Goal: Ask a question

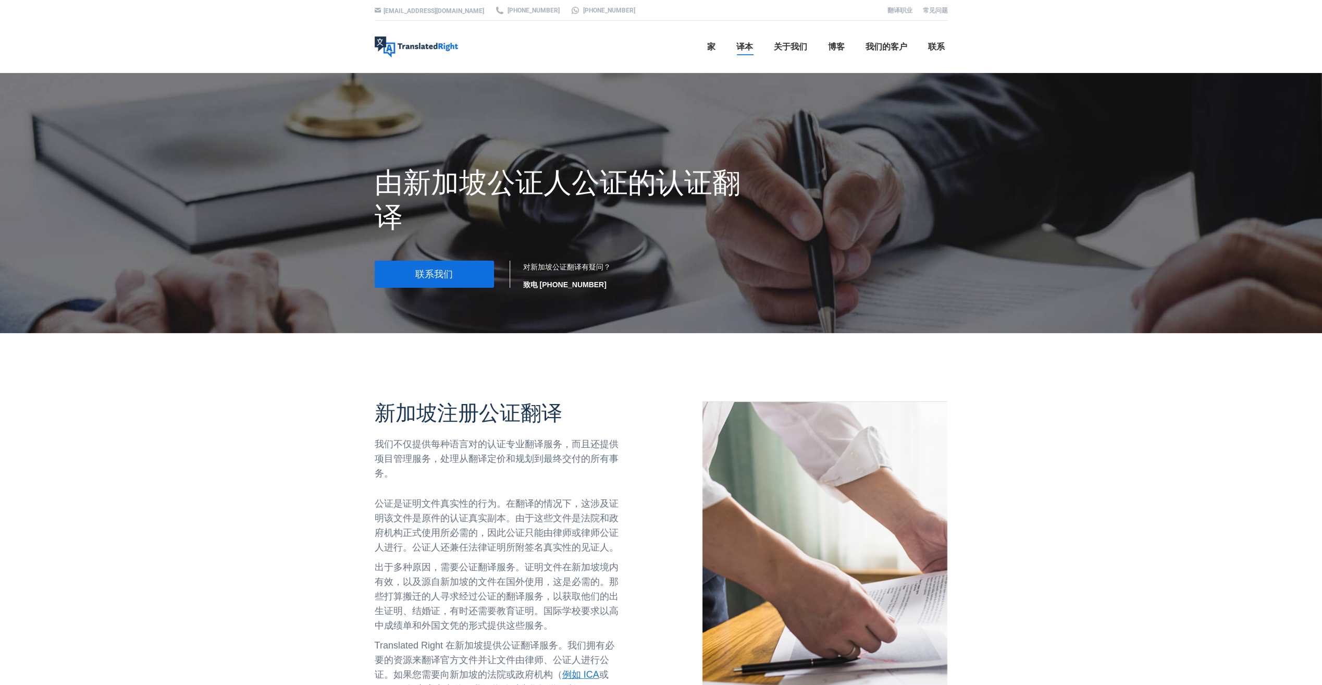
click at [457, 279] on link "联系我们" at bounding box center [434, 273] width 119 height 27
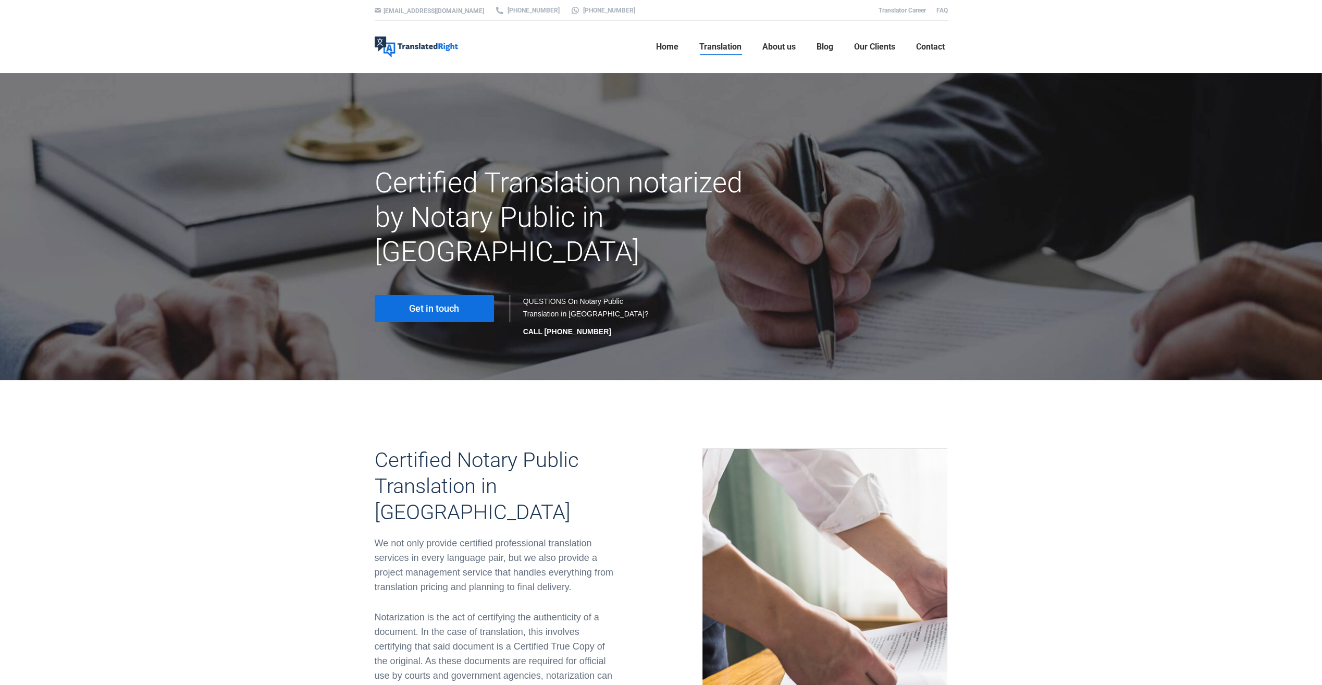
click at [426, 295] on link "Get in touch" at bounding box center [434, 308] width 119 height 27
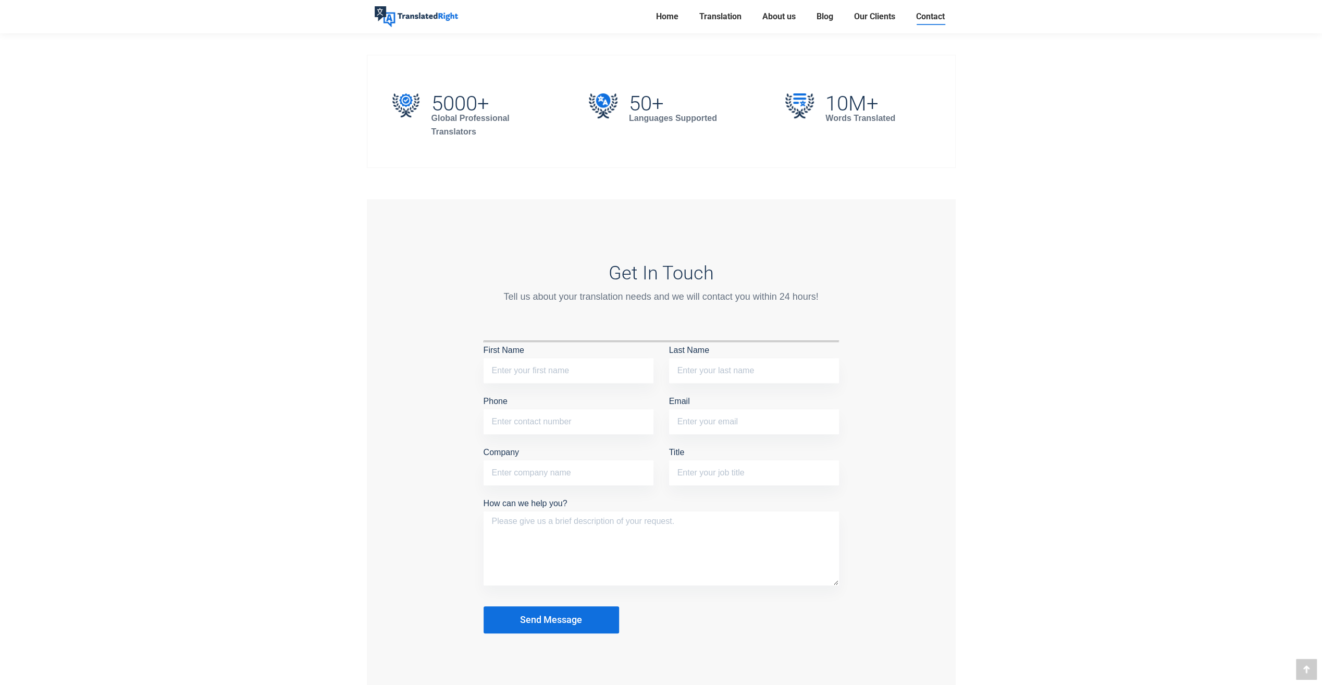
scroll to position [834, 0]
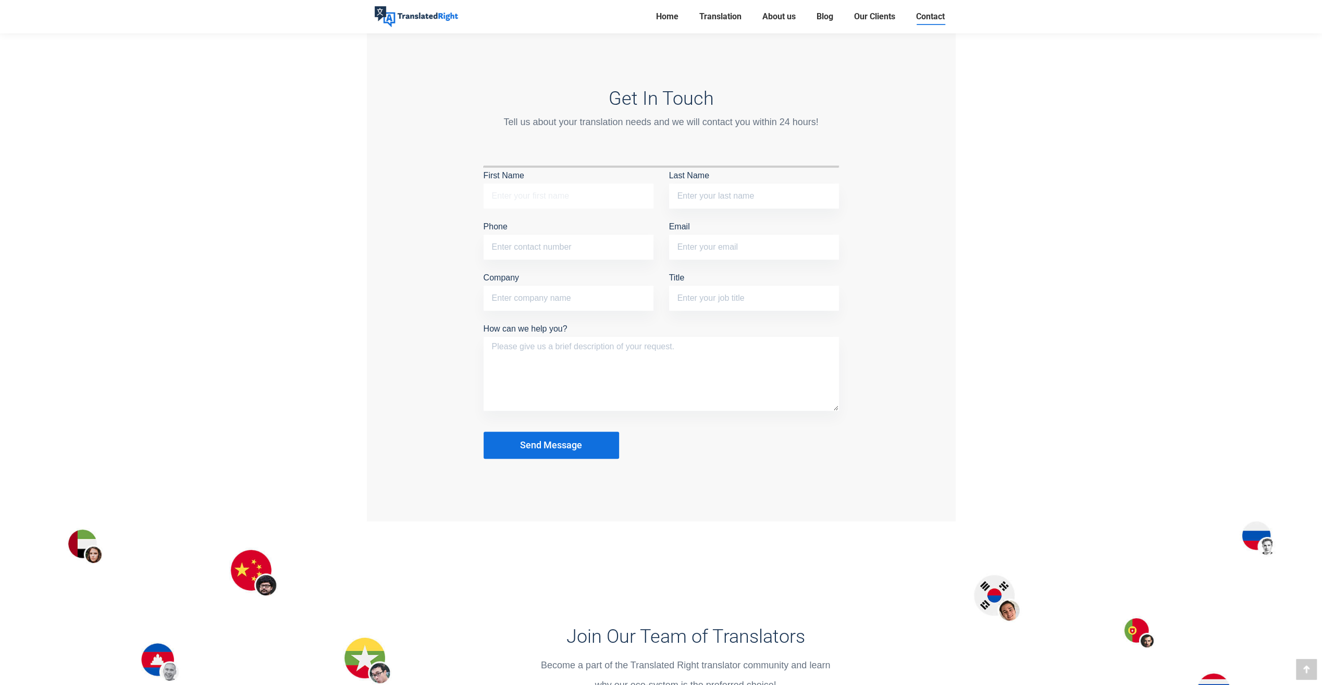
click at [503, 195] on input "First Name" at bounding box center [568, 195] width 170 height 25
click at [585, 171] on p "First Name" at bounding box center [568, 191] width 170 height 46
click at [539, 297] on input "Company" at bounding box center [568, 298] width 170 height 25
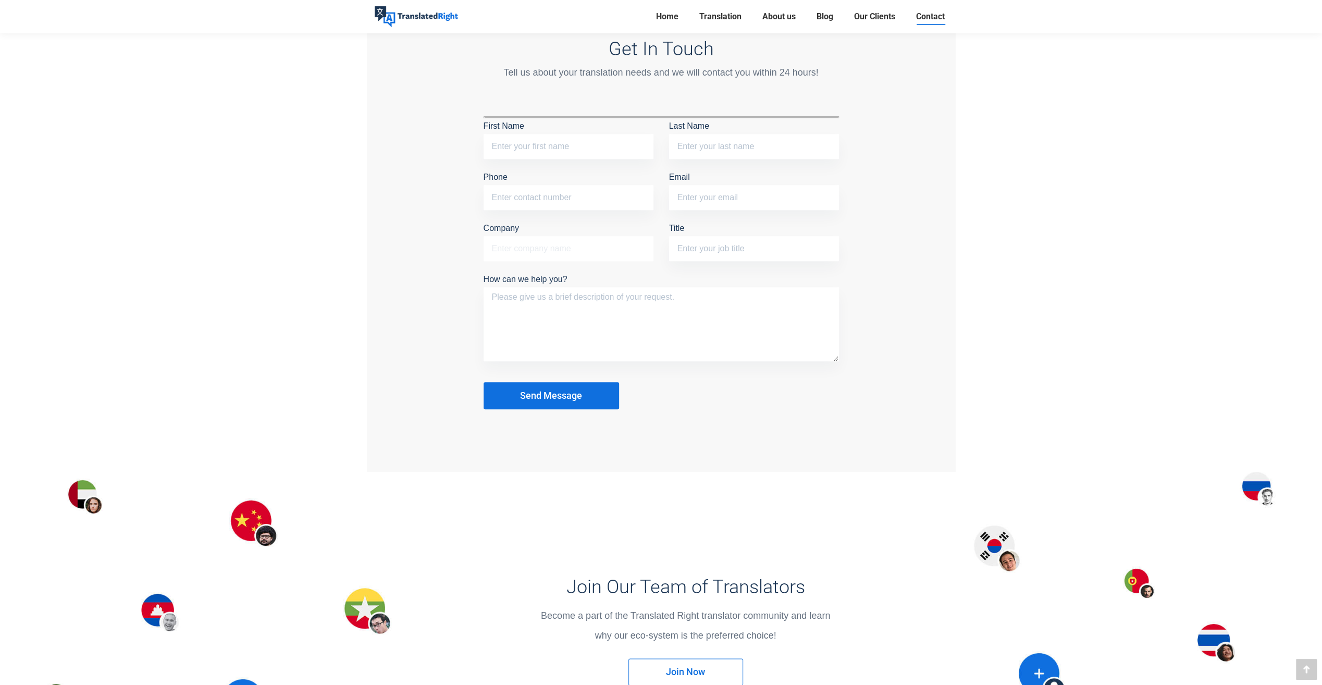
scroll to position [781, 0]
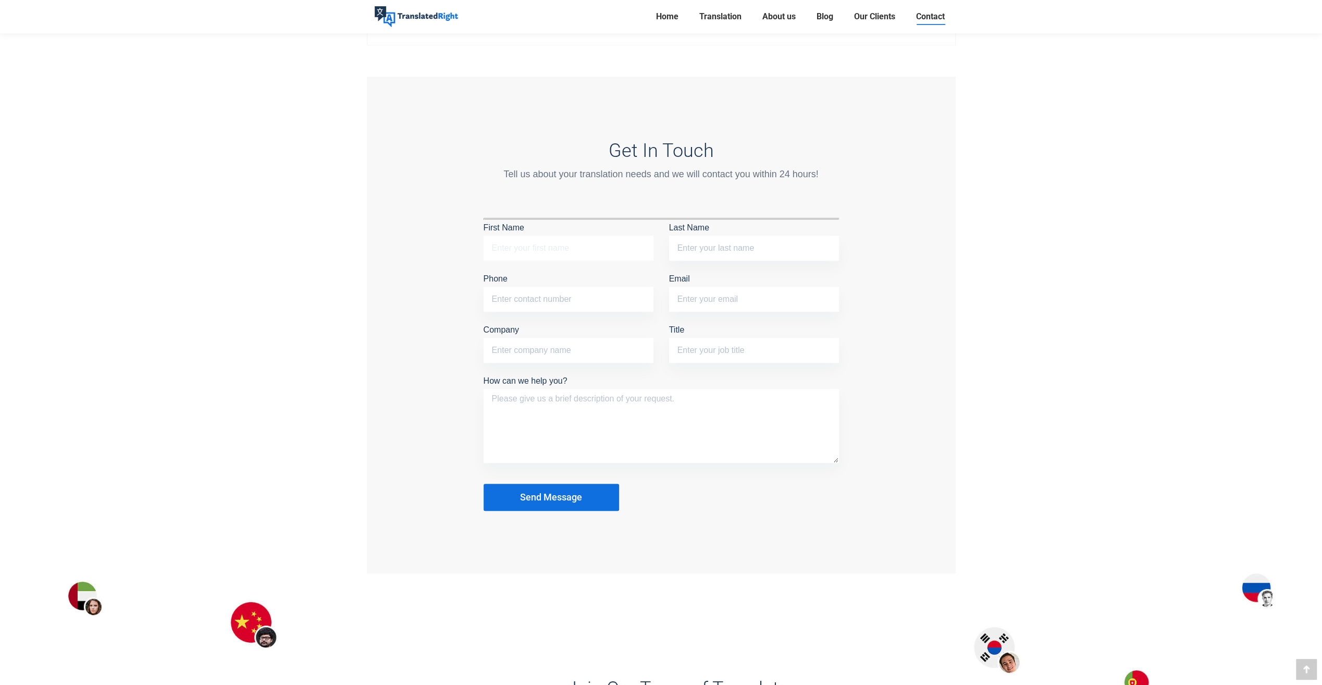
click at [530, 254] on input "First Name" at bounding box center [568, 247] width 170 height 25
type input "S"
type input "Shi"
click at [688, 241] on input "Last Name" at bounding box center [754, 247] width 170 height 25
type input "Fu"
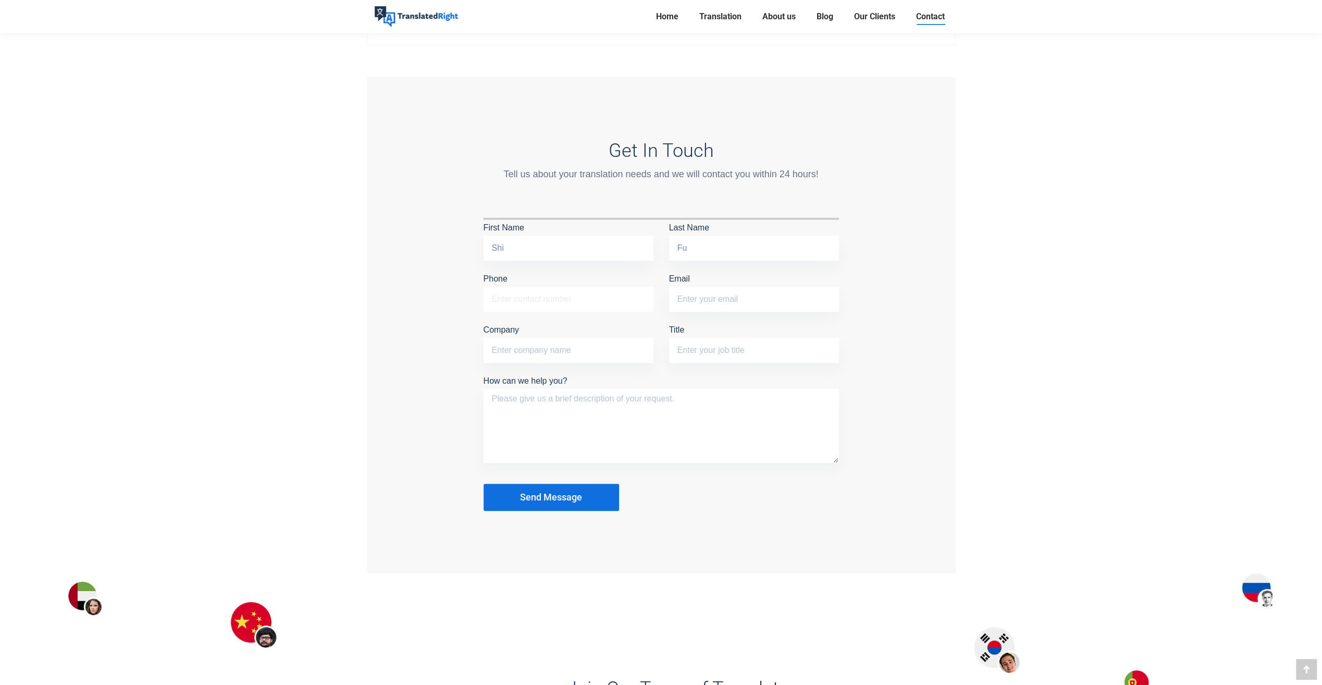
click at [599, 291] on input "Phone" at bounding box center [568, 299] width 170 height 25
type input "93582089"
click at [754, 301] on input "Email" at bounding box center [754, 299] width 170 height 25
type input "[EMAIL_ADDRESS][DOMAIN_NAME]"
click at [585, 357] on input "Company" at bounding box center [568, 350] width 170 height 25
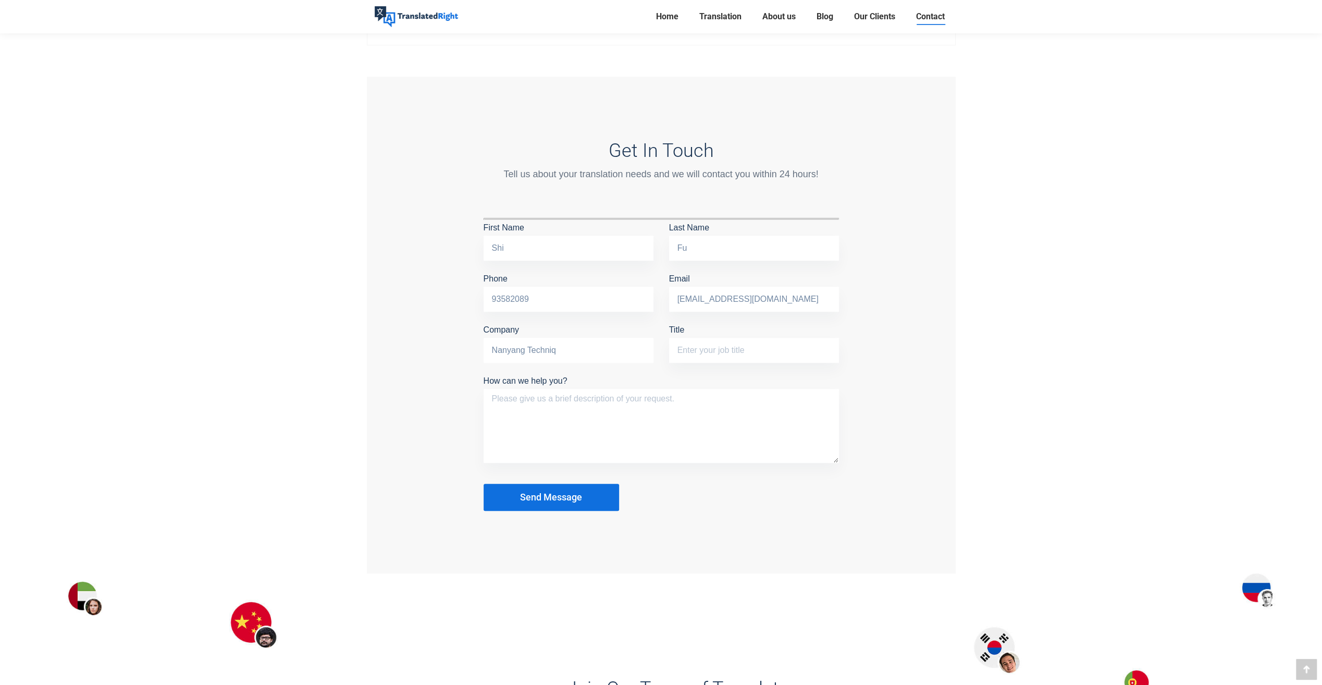
click at [579, 349] on input "Nanyang Techniq" at bounding box center [568, 350] width 170 height 25
type input "[GEOGRAPHIC_DATA]"
click at [697, 345] on input "Title" at bounding box center [754, 350] width 170 height 25
type input "P"
type input "Phd"
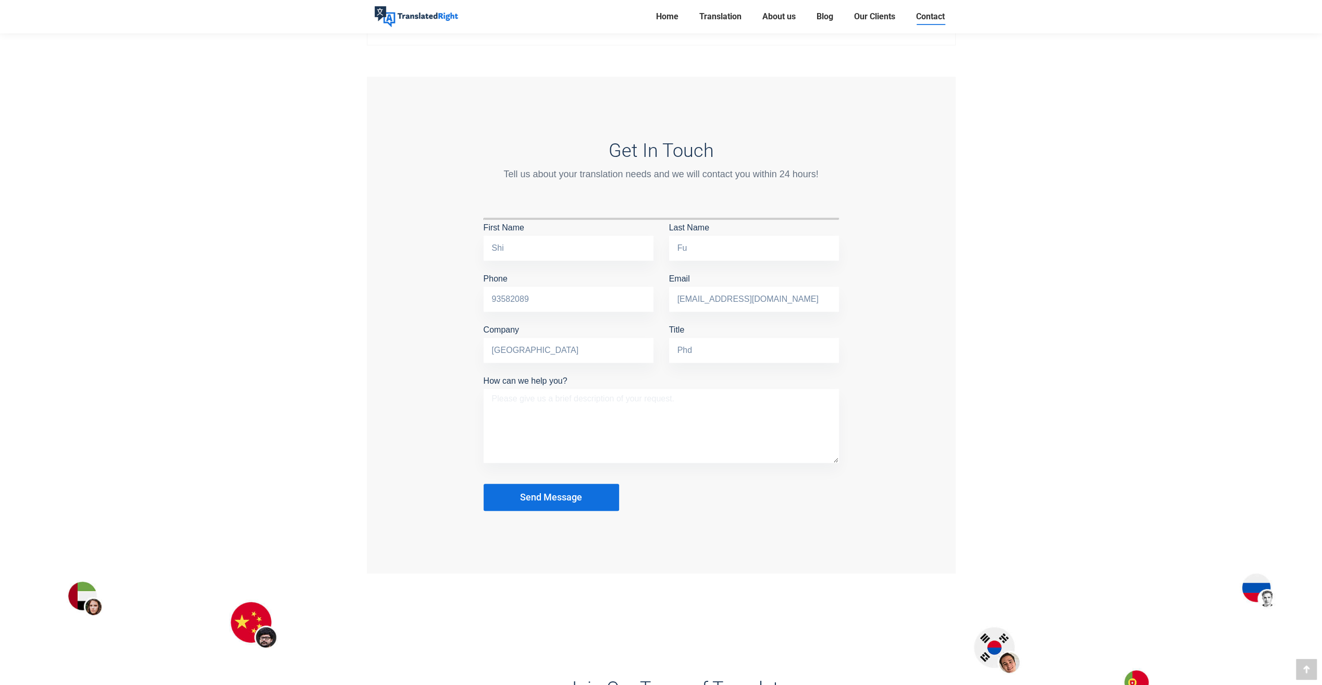
click at [654, 393] on textarea "How can we help you?" at bounding box center [660, 426] width 355 height 74
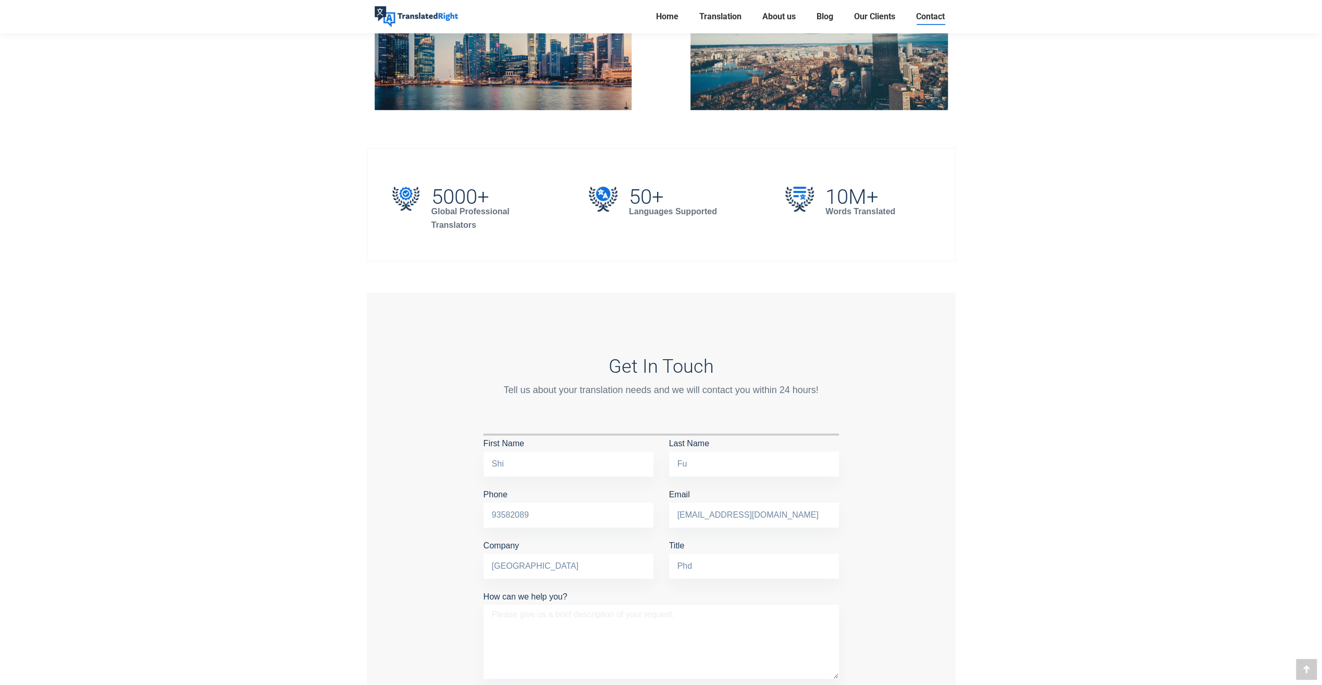
scroll to position [677, 0]
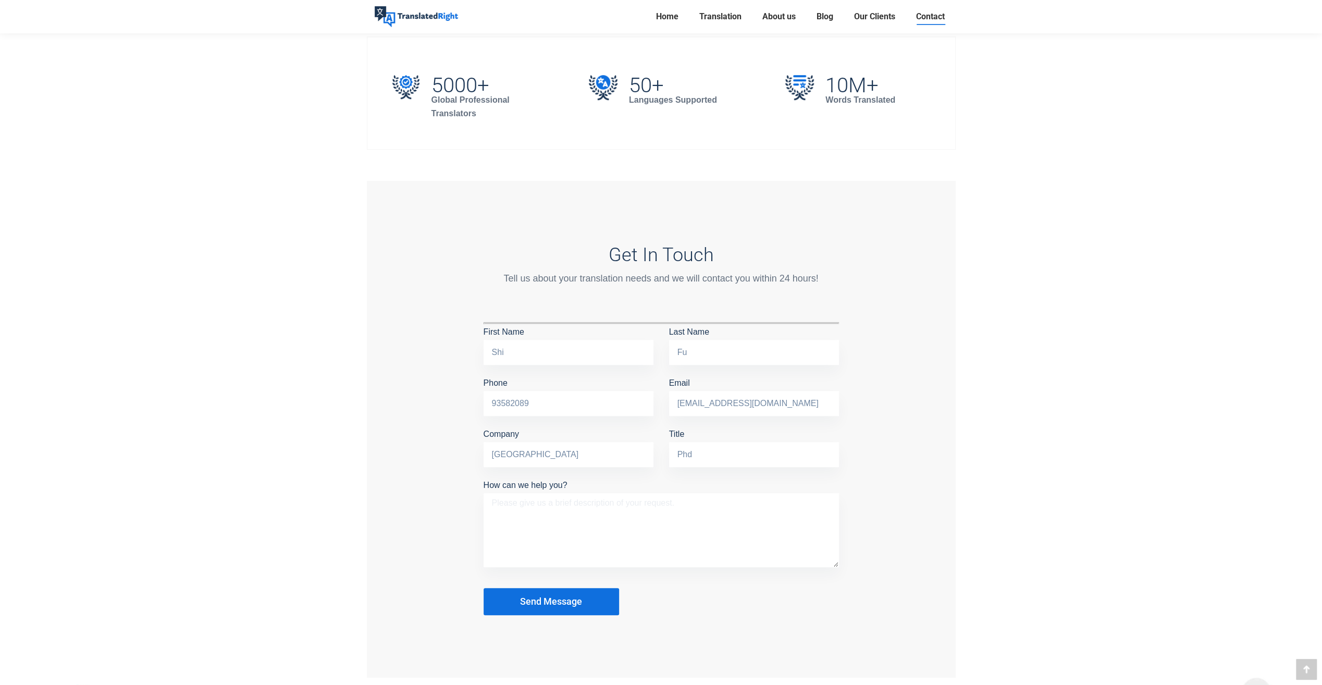
click at [580, 514] on textarea "How can we help you?" at bounding box center [660, 530] width 355 height 74
paste textarea "I am required to sign the MOE SO agreement, which requests English translations…"
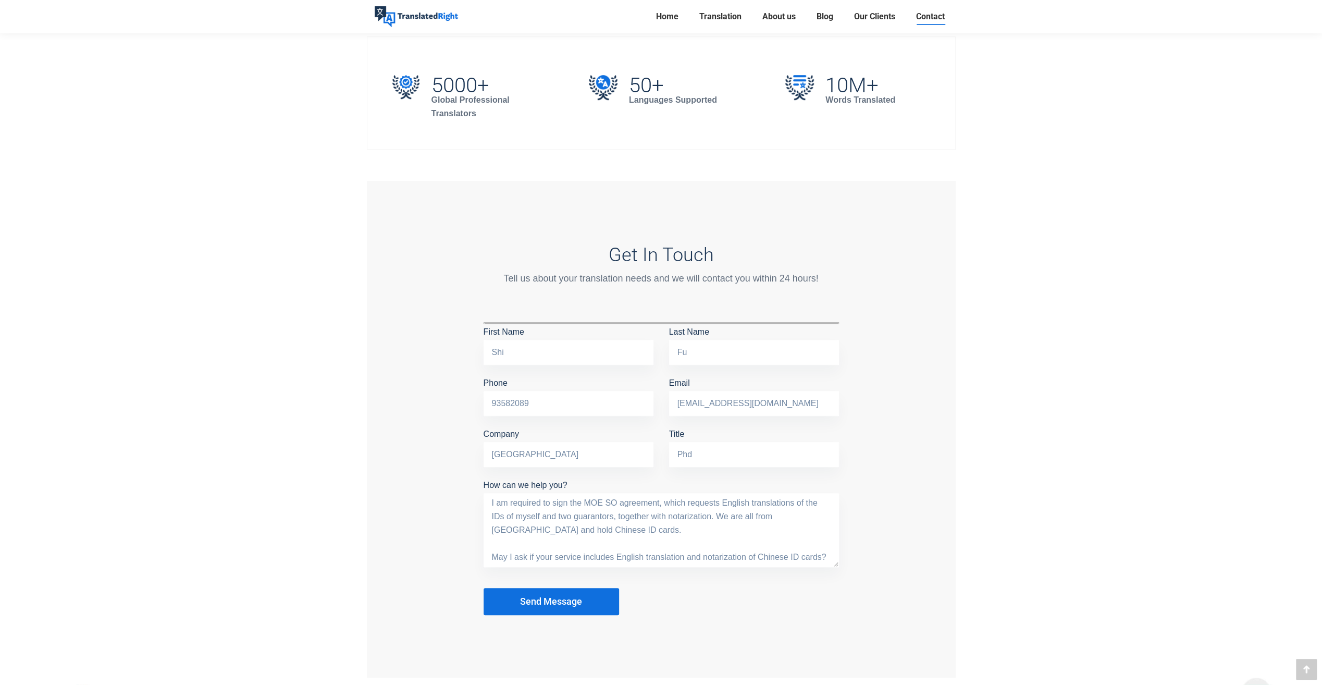
scroll to position [36, 0]
type textarea "I am required to sign the MOE SO agreement, which requests English translations…"
click at [597, 594] on button "Send Message" at bounding box center [550, 601] width 135 height 27
click at [593, 607] on button "Send Message" at bounding box center [550, 601] width 135 height 27
